Goal: Transaction & Acquisition: Purchase product/service

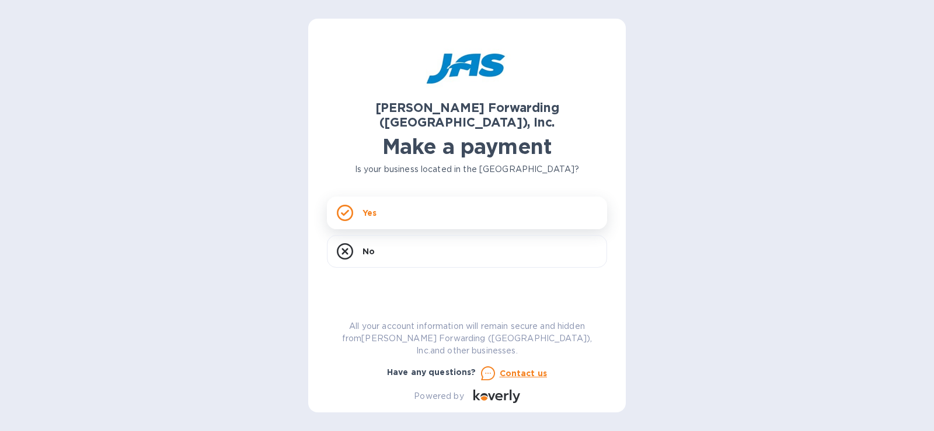
click at [431, 197] on div "Yes" at bounding box center [467, 213] width 280 height 33
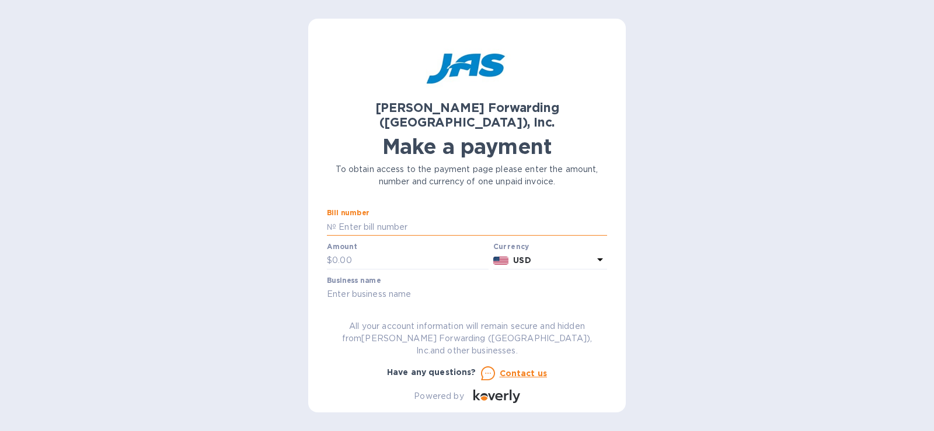
click at [417, 218] on input "text" at bounding box center [471, 227] width 271 height 18
type input "CHI503368541"
type input "3,463.13"
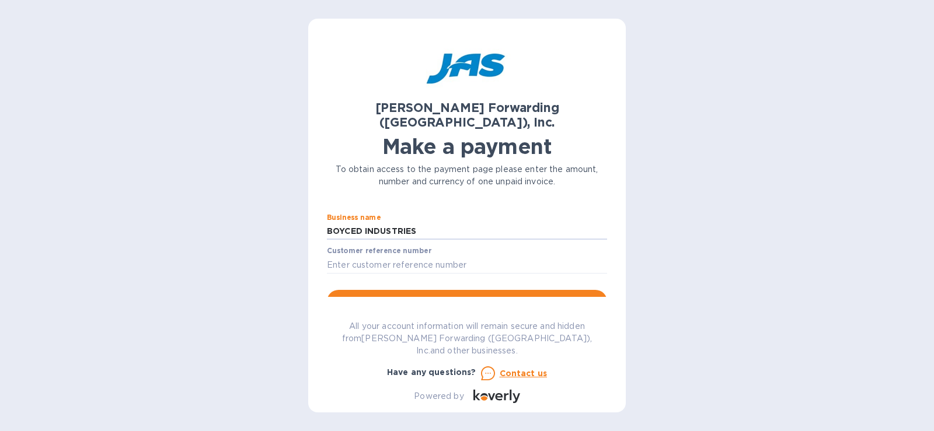
scroll to position [69, 0]
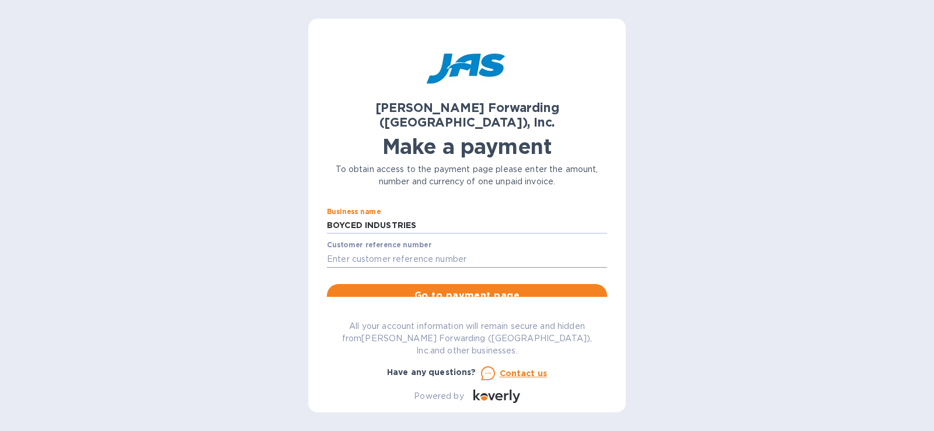
type input "BOYCED INDUSTRIES"
click at [503, 250] on input "text" at bounding box center [467, 259] width 280 height 18
type input "BOYINDSGF - SHIPMENT S508873964"
click at [355, 217] on input "BOYCED INDUSTRIES" at bounding box center [467, 226] width 280 height 18
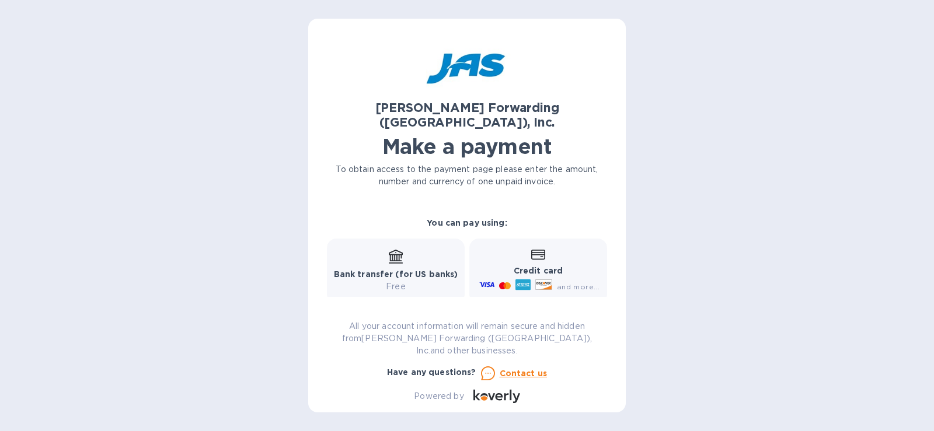
scroll to position [194, 0]
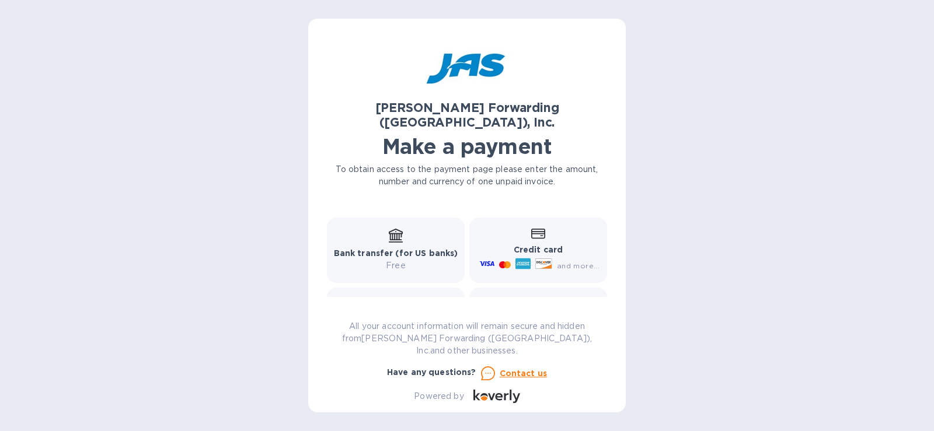
type input "[PERSON_NAME] INDUSTRIES"
click at [437, 248] on p "Bank transfer (for US banks)" at bounding box center [396, 254] width 124 height 12
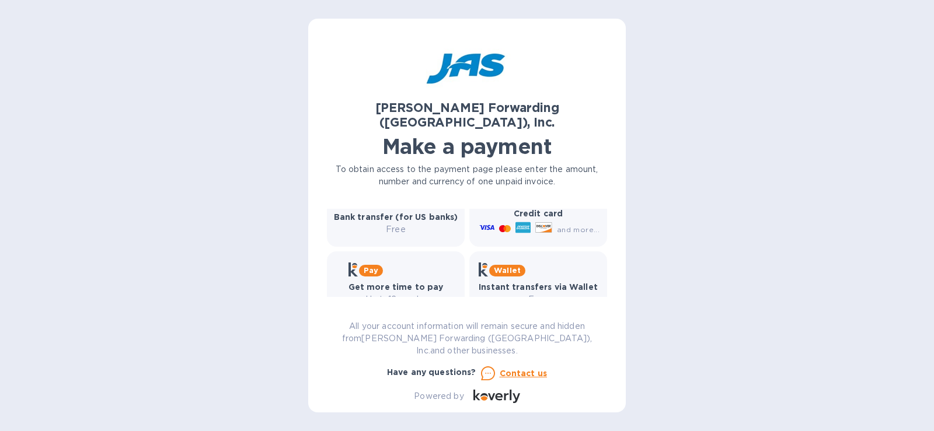
click at [401, 224] on p "Free" at bounding box center [396, 230] width 124 height 12
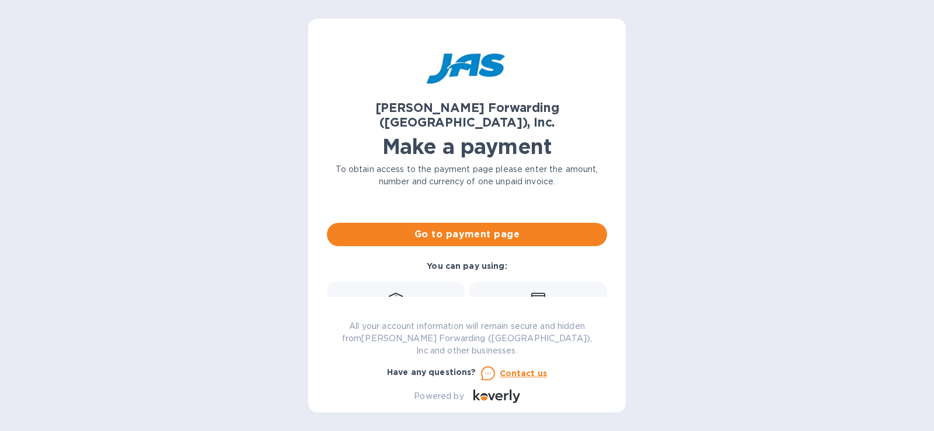
scroll to position [118, 0]
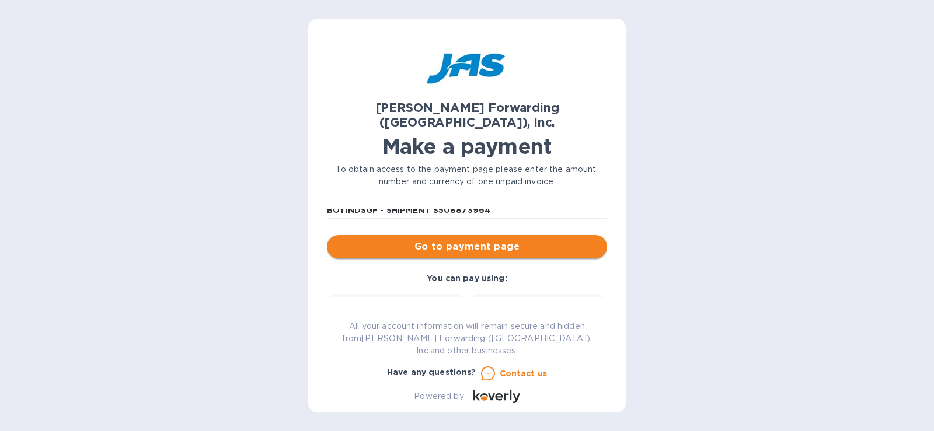
click at [521, 240] on span "Go to payment page" at bounding box center [467, 247] width 262 height 14
